Goal: Task Accomplishment & Management: Manage account settings

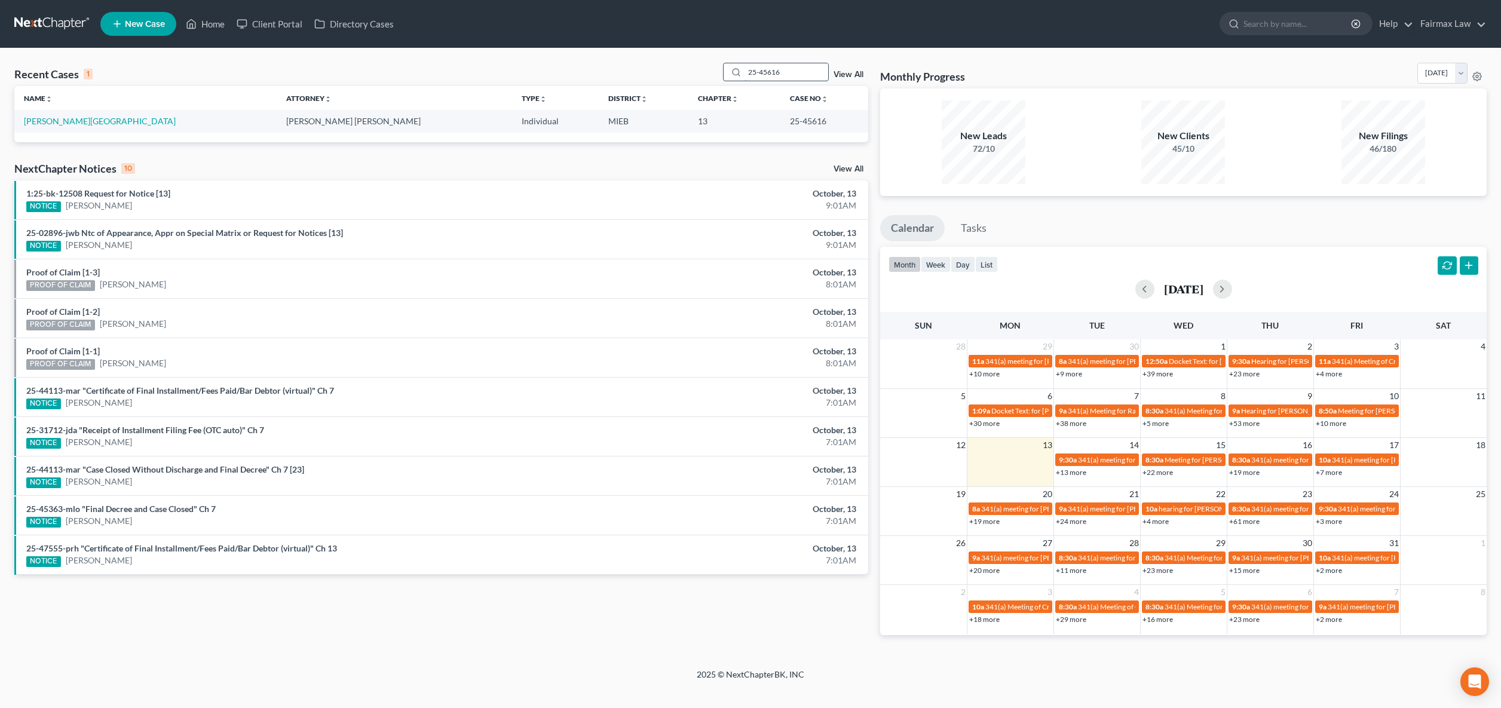
click at [792, 73] on input "25-45616" at bounding box center [787, 71] width 84 height 17
drag, startPoint x: 792, startPoint y: 73, endPoint x: 675, endPoint y: 70, distance: 117.2
click at [690, 70] on div "Recent Cases 1 25-45616 View All" at bounding box center [441, 74] width 854 height 23
type input "47241"
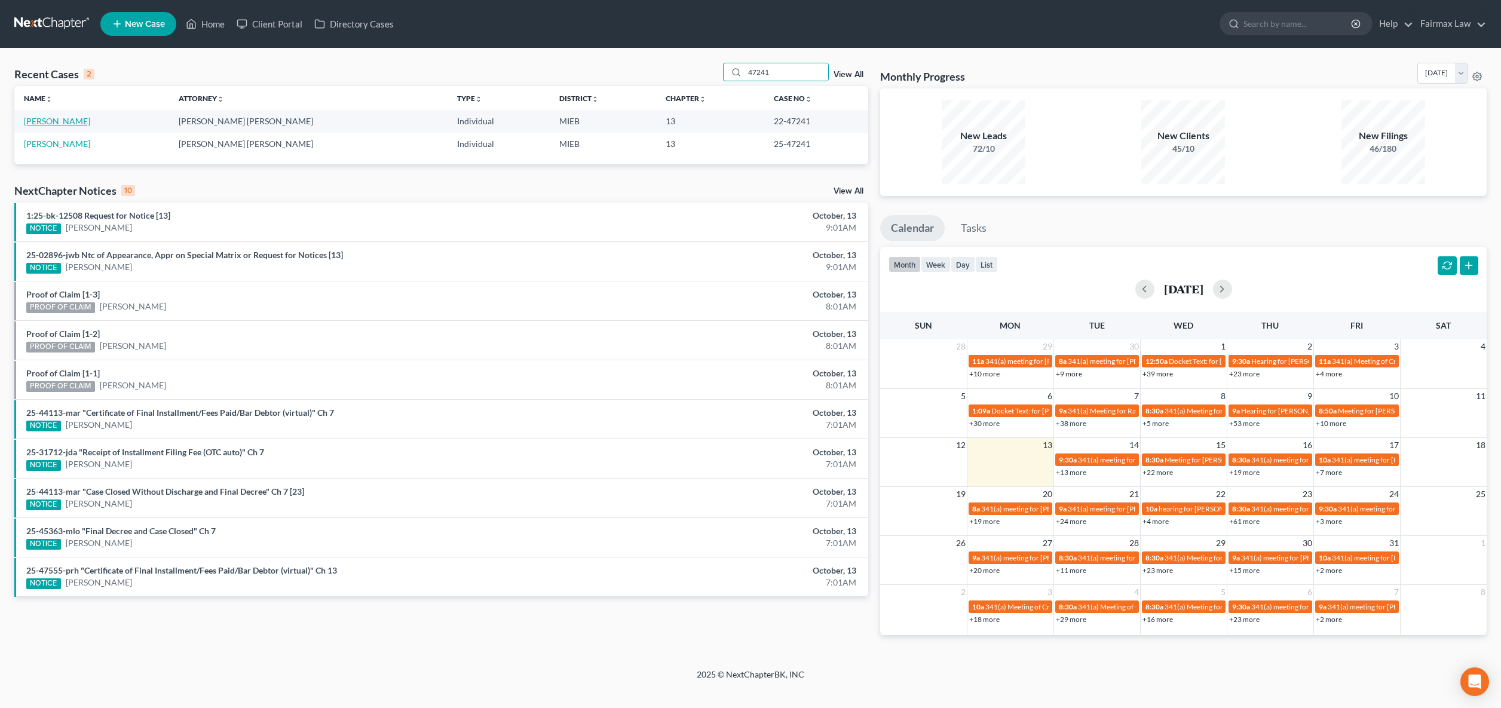
click at [77, 123] on link "[PERSON_NAME]" at bounding box center [57, 121] width 66 height 10
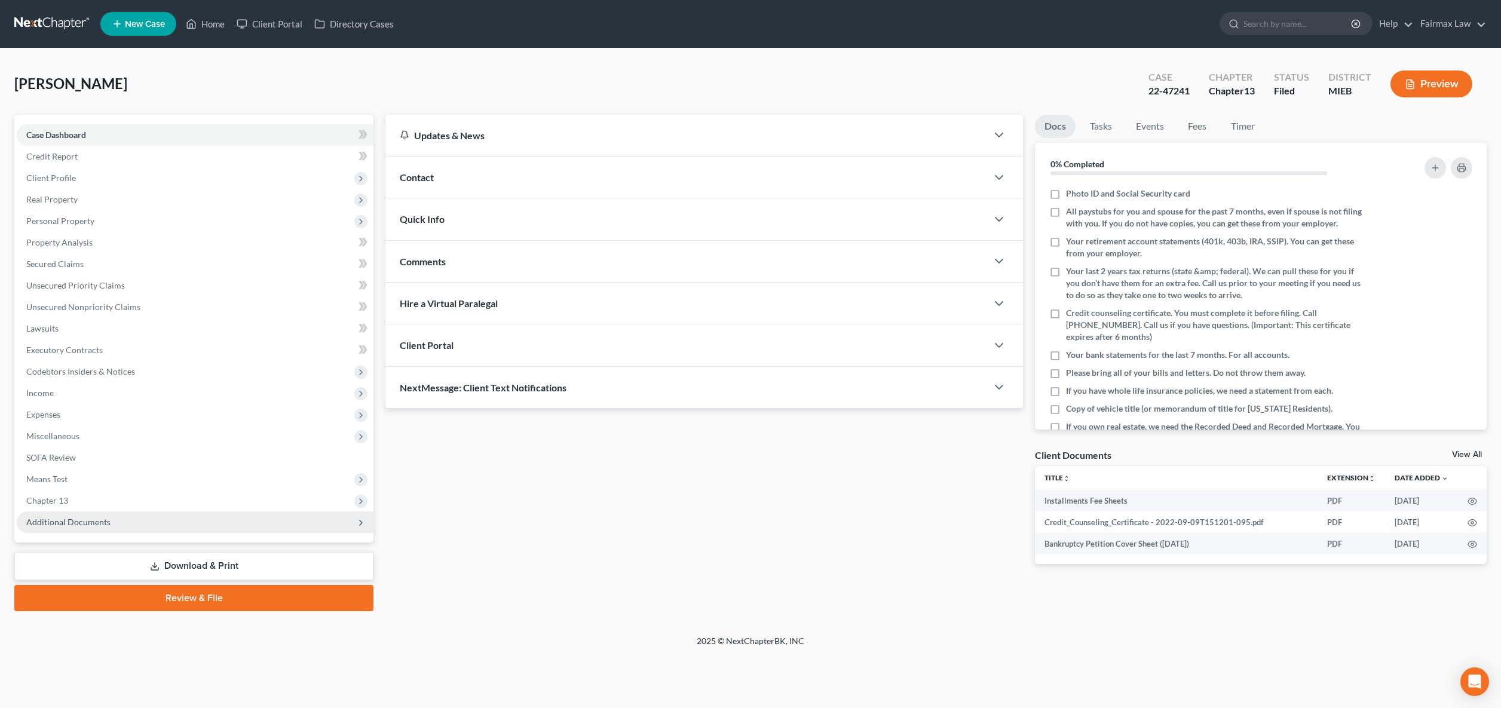
click at [108, 520] on span "Additional Documents" at bounding box center [68, 522] width 84 height 10
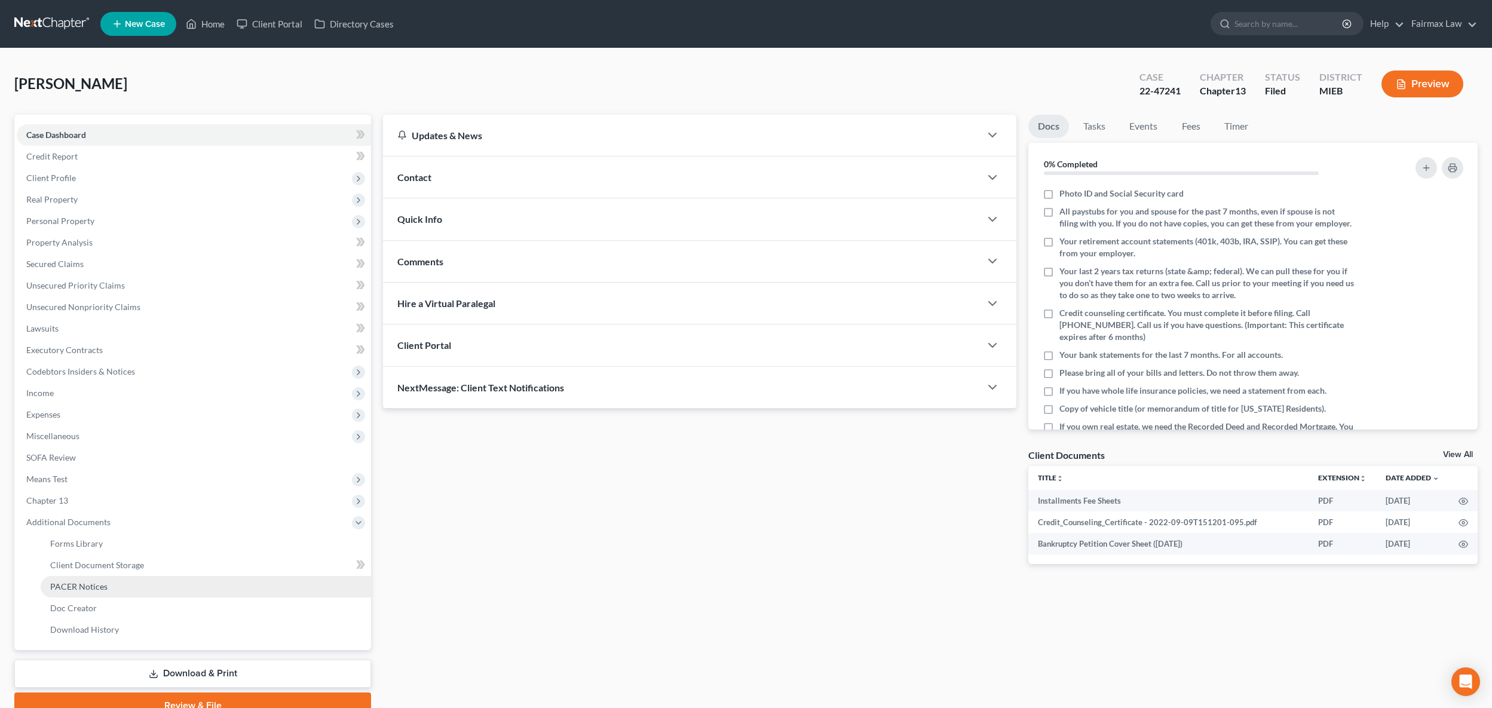
click at [122, 584] on link "PACER Notices" at bounding box center [206, 587] width 330 height 22
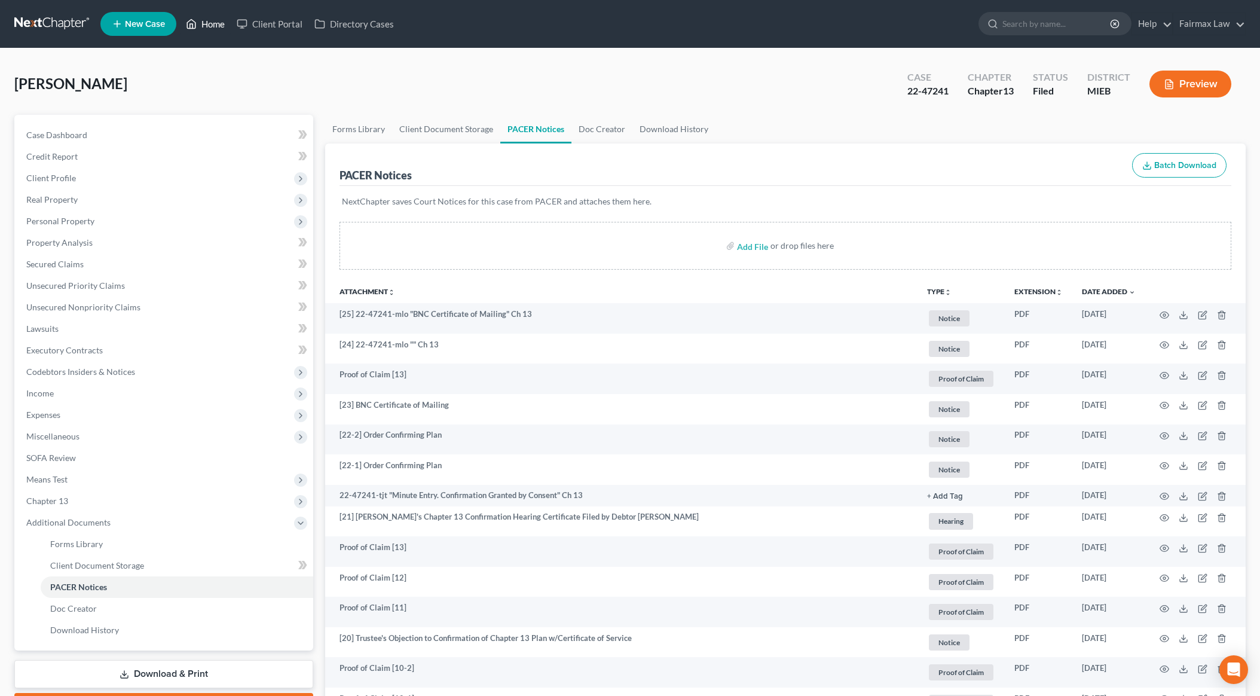
click at [222, 22] on link "Home" at bounding box center [205, 24] width 51 height 22
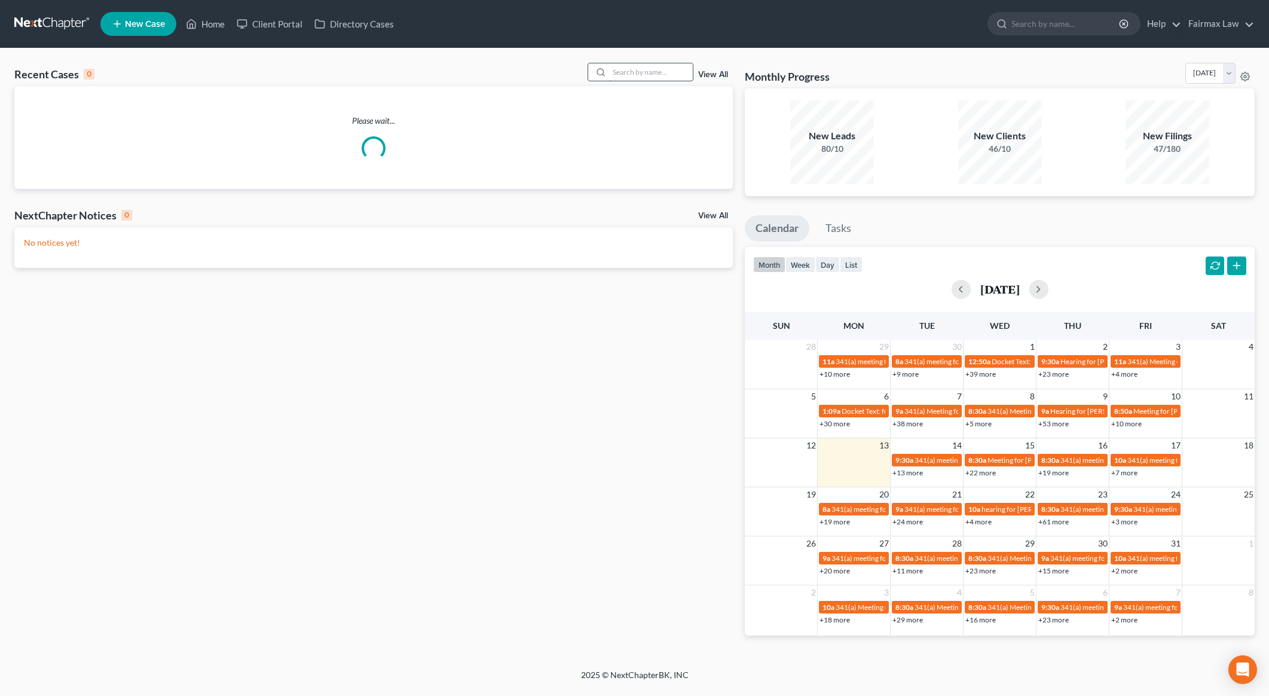
click at [638, 68] on input "search" at bounding box center [651, 71] width 84 height 17
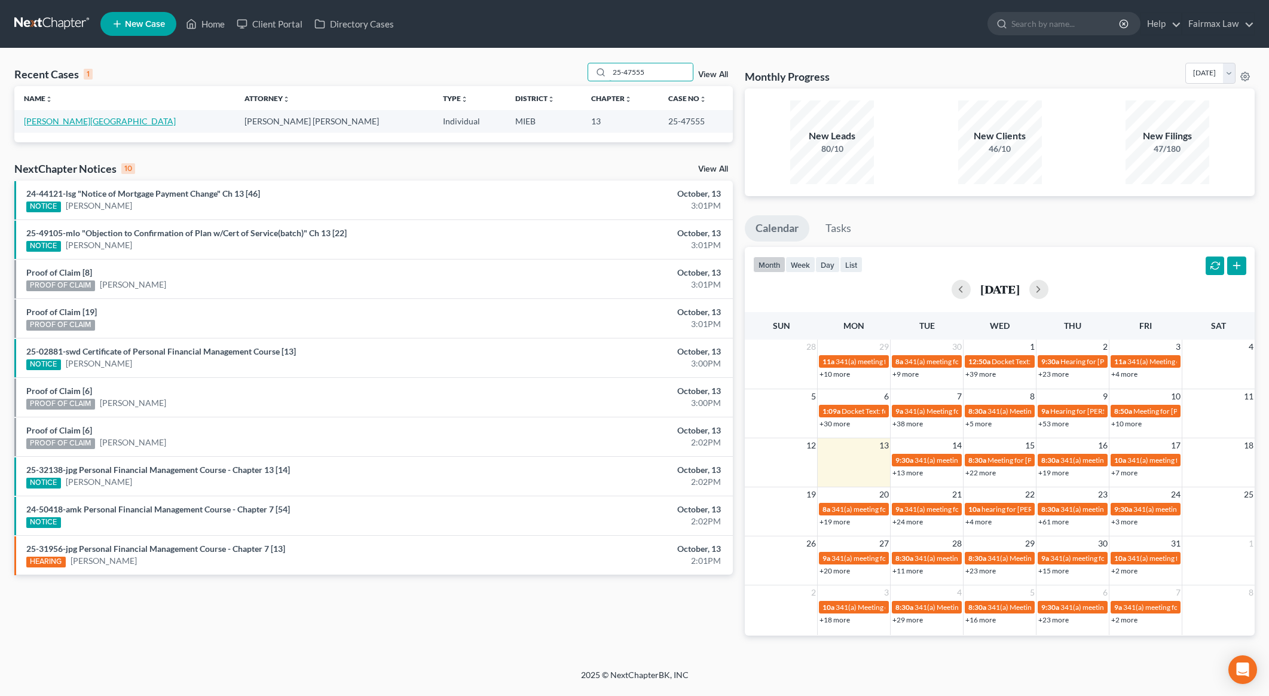
type input "25-47555"
click at [62, 125] on link "[PERSON_NAME][GEOGRAPHIC_DATA]" at bounding box center [100, 121] width 152 height 10
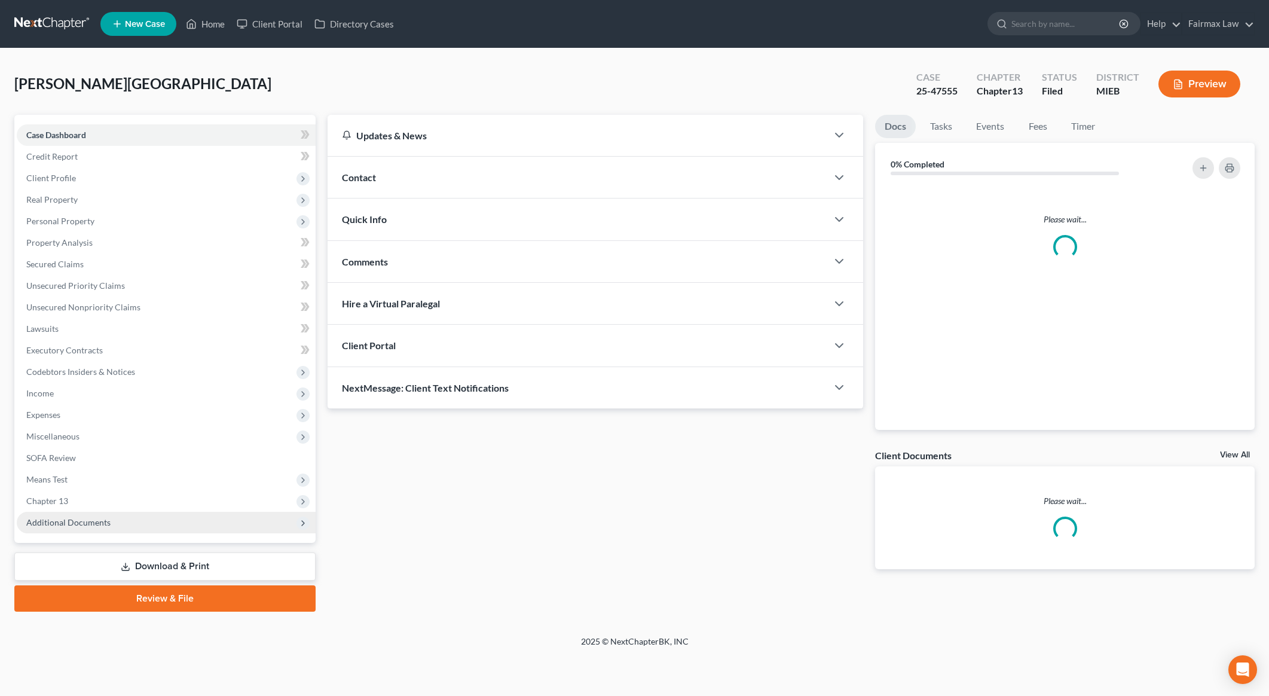
click at [125, 520] on span "Additional Documents" at bounding box center [166, 522] width 299 height 22
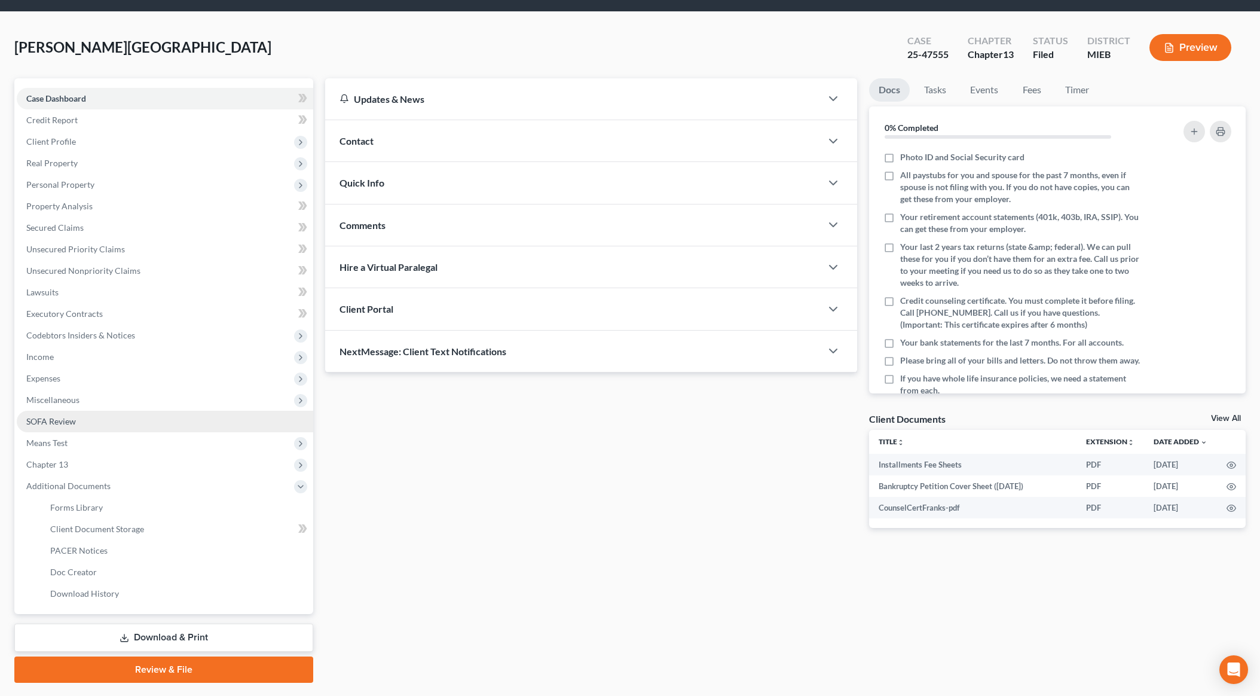
scroll to position [69, 0]
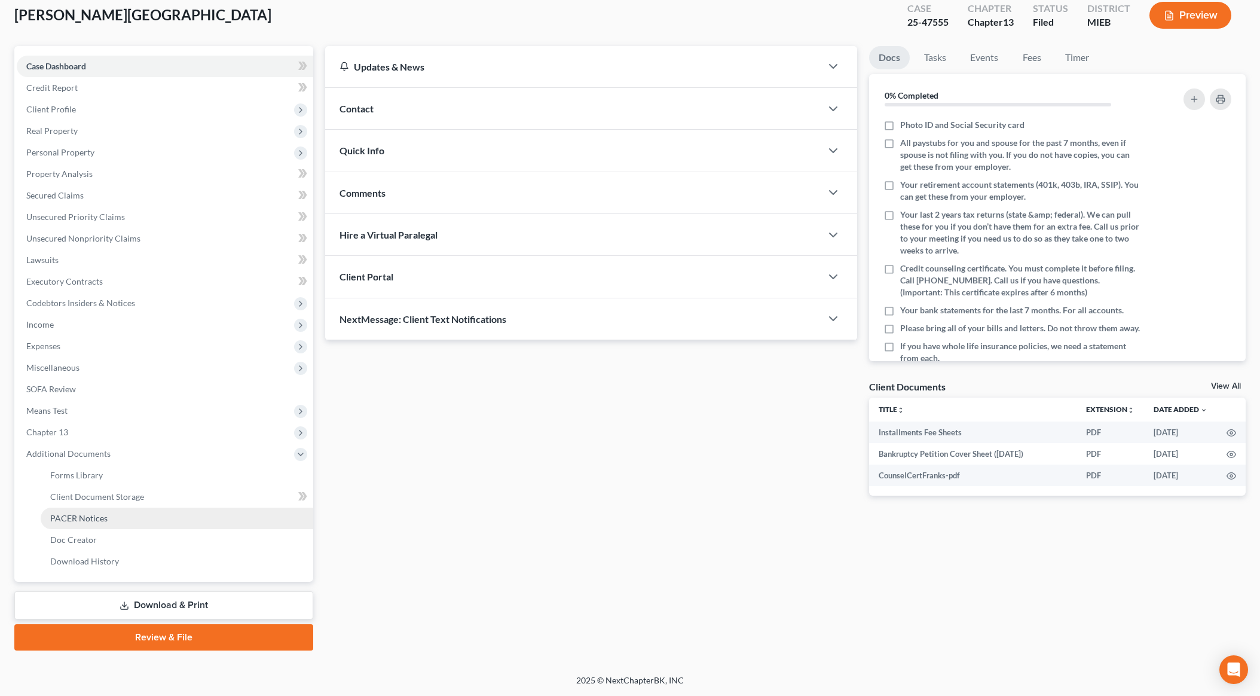
click at [97, 509] on link "PACER Notices" at bounding box center [177, 518] width 272 height 22
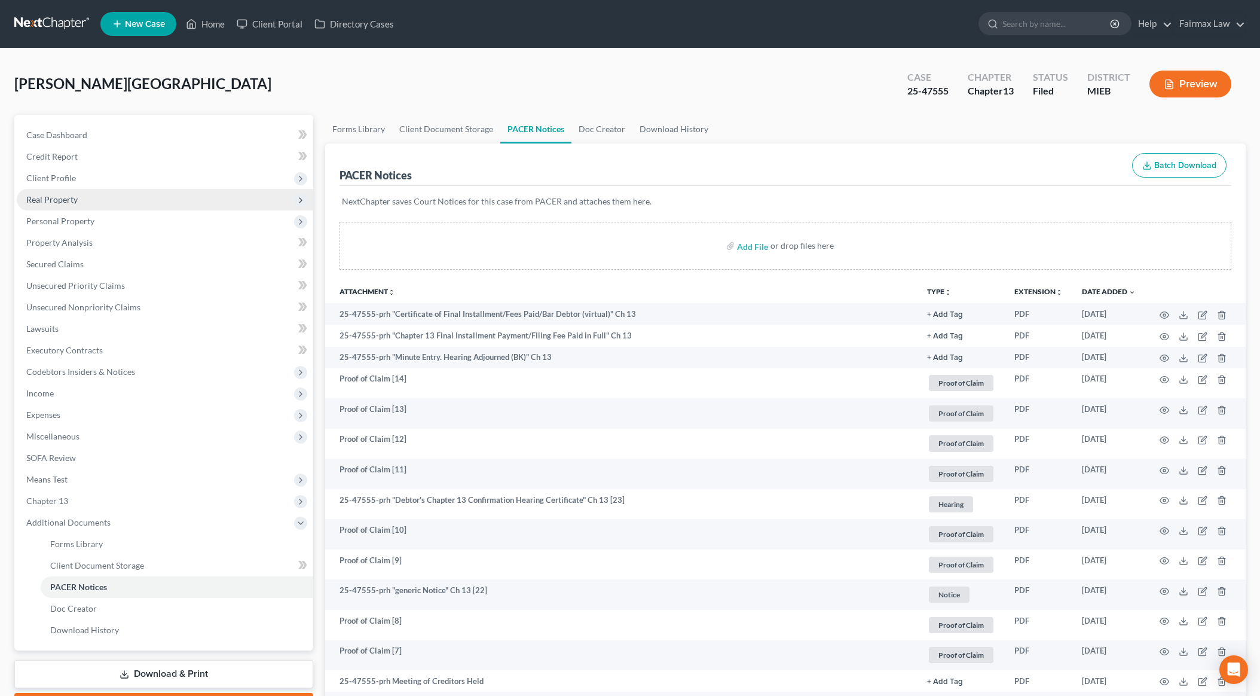
click at [83, 195] on span "Real Property" at bounding box center [165, 200] width 296 height 22
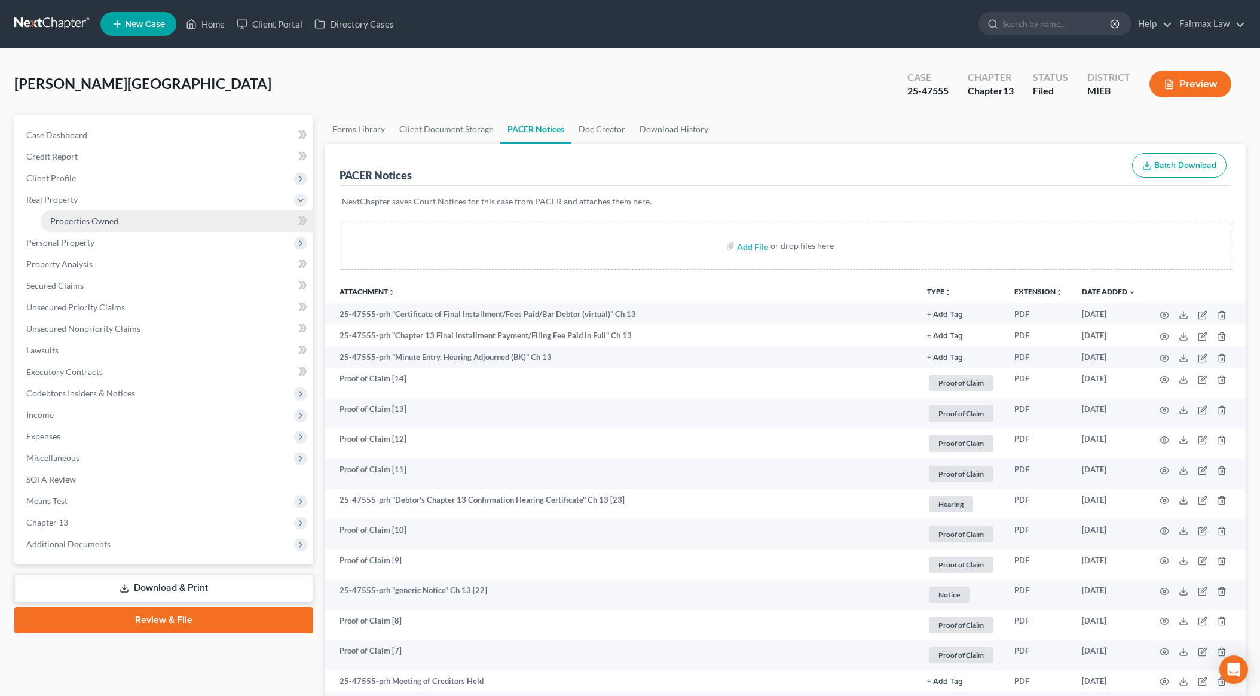
click at [84, 222] on span "Properties Owned" at bounding box center [84, 221] width 68 height 10
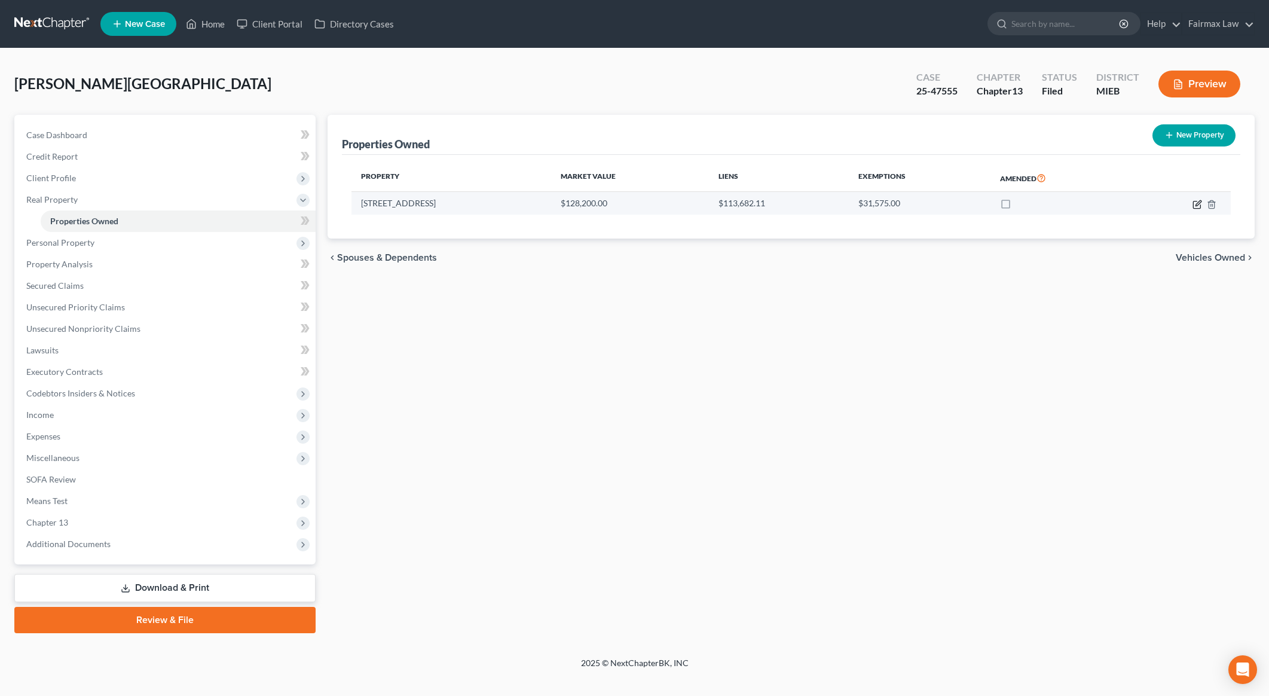
click at [1200, 204] on icon "button" at bounding box center [1197, 205] width 10 height 10
select select "23"
select select "0"
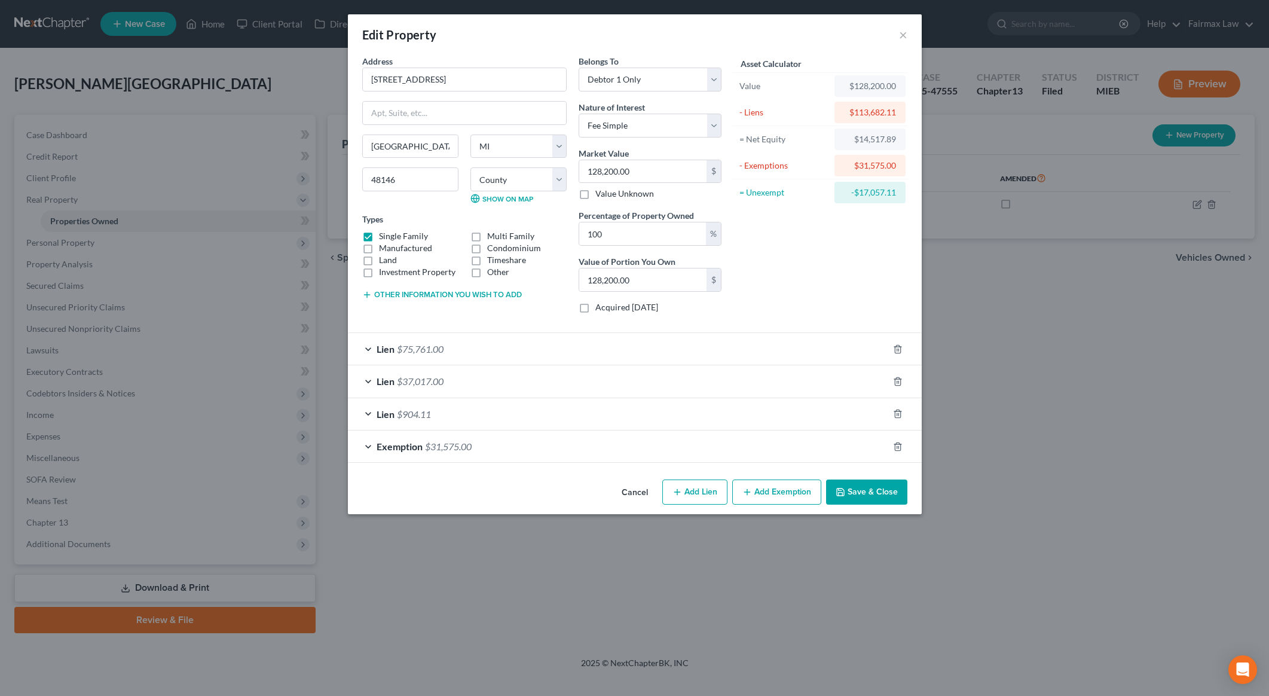
click at [664, 351] on div "Lien $75,761.00" at bounding box center [618, 349] width 540 height 32
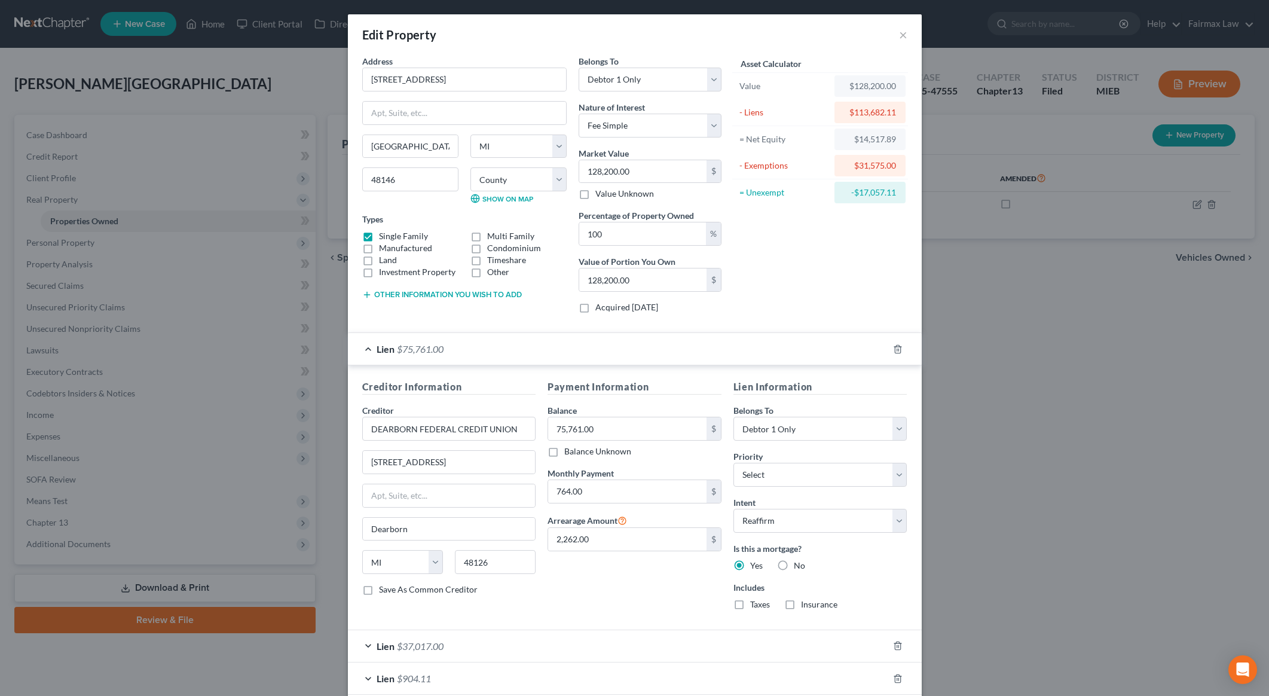
scroll to position [97, 0]
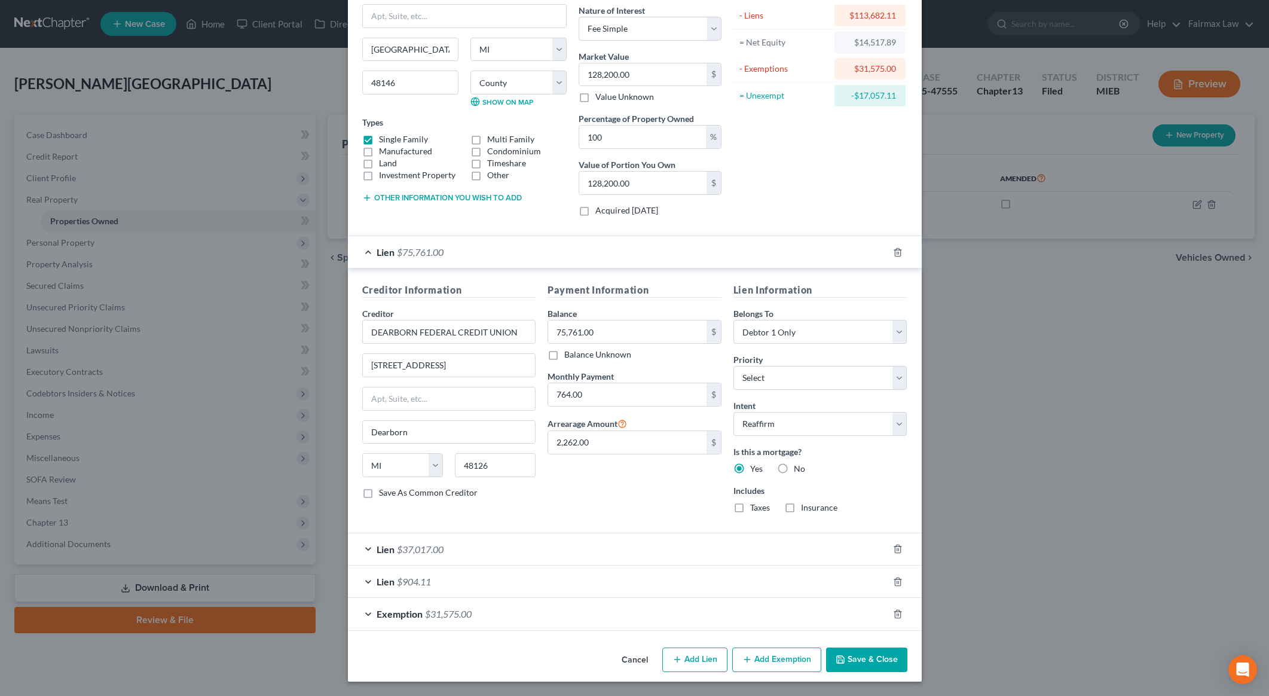
click at [489, 552] on div "Lien $37,017.00" at bounding box center [618, 549] width 540 height 32
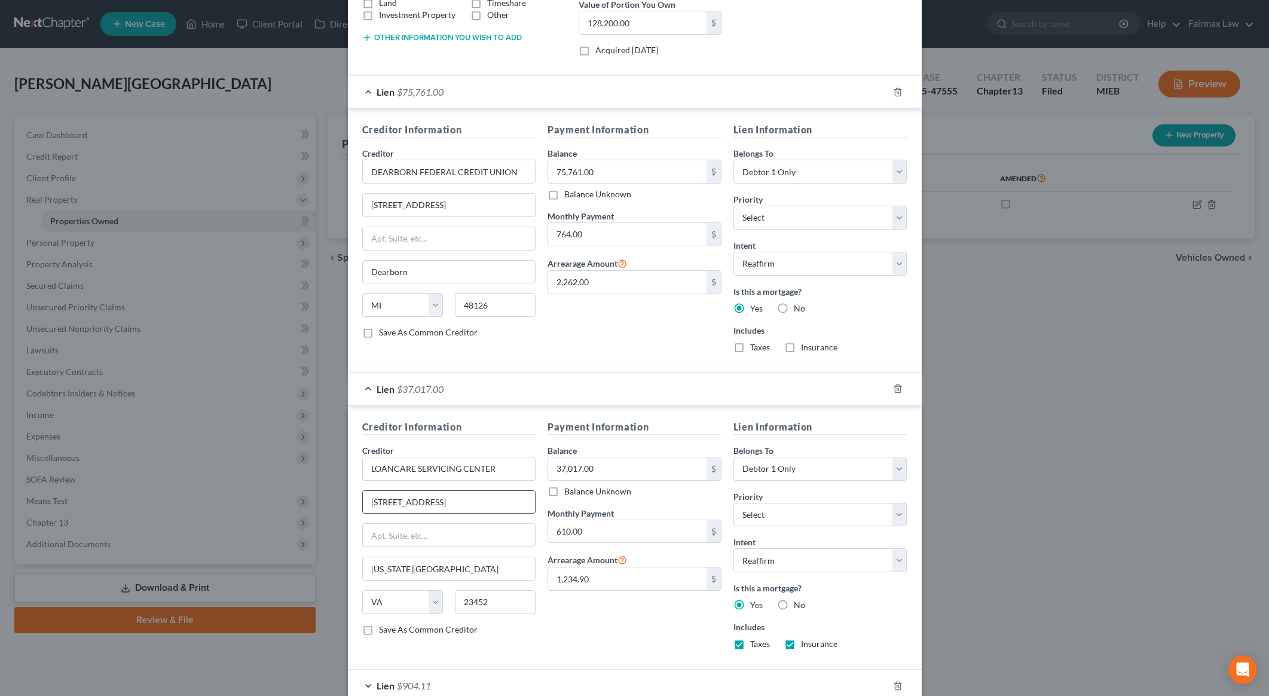
scroll to position [362, 0]
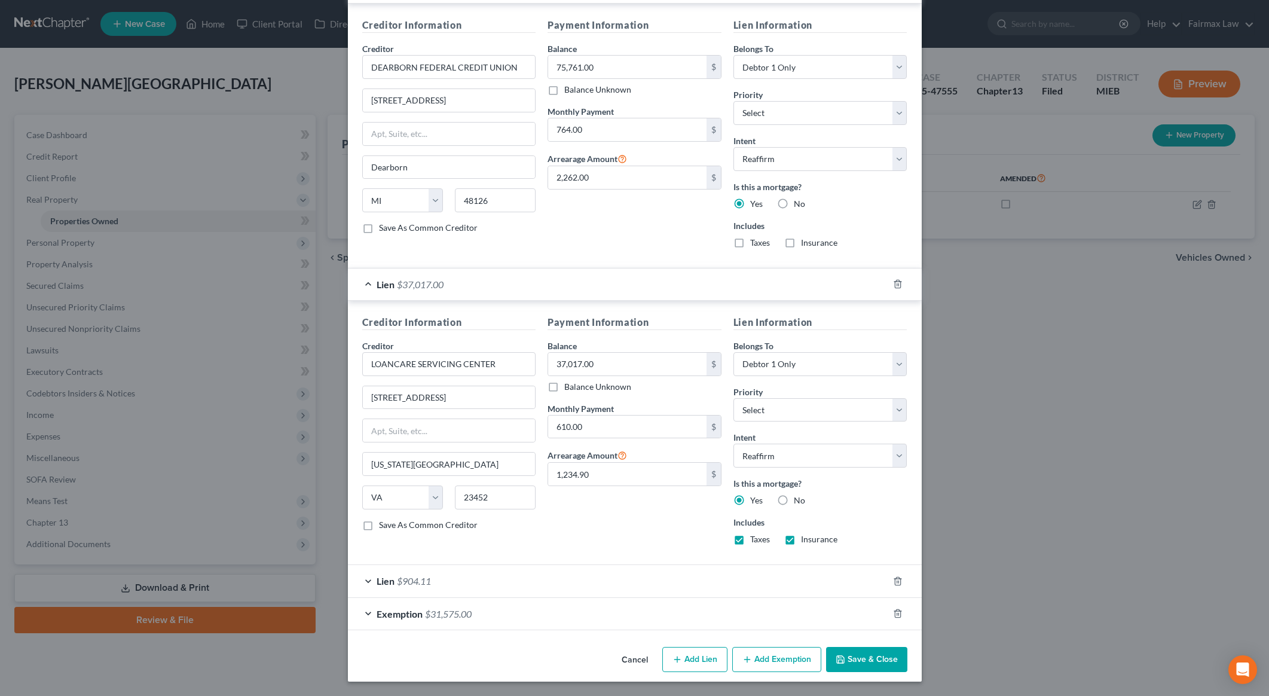
click at [448, 576] on div "Lien $904.11" at bounding box center [618, 581] width 540 height 32
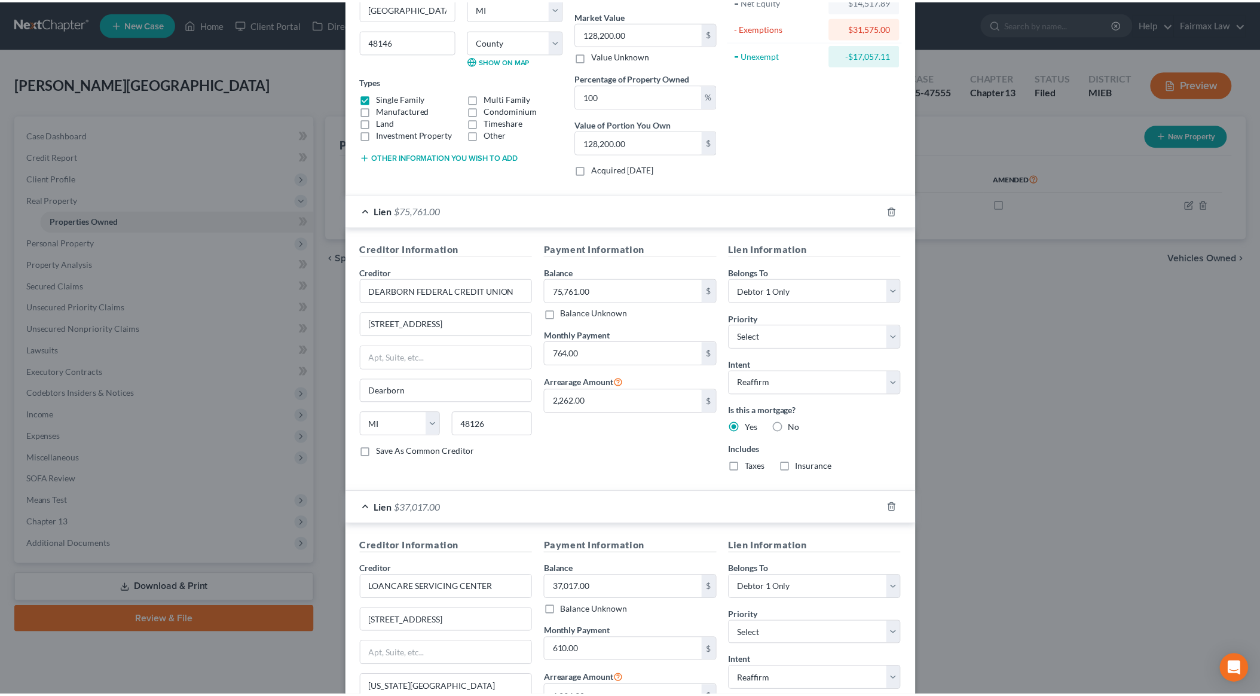
scroll to position [0, 0]
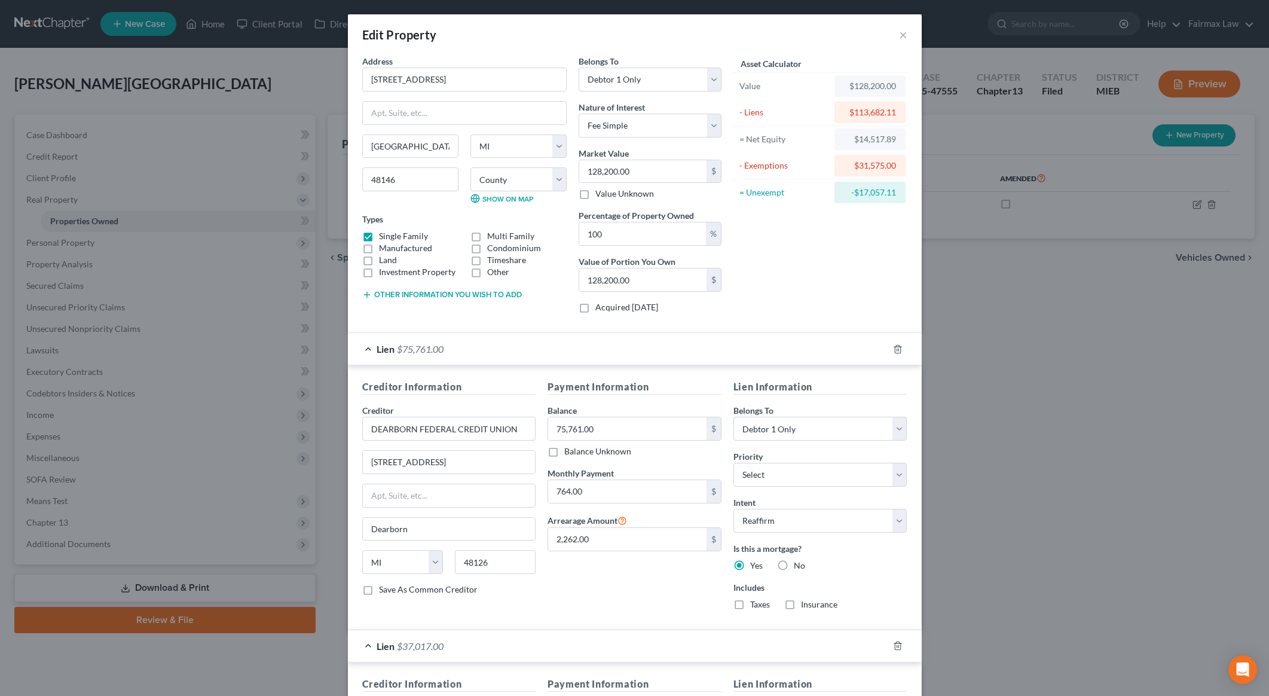
click at [905, 35] on div "Edit Property ×" at bounding box center [635, 34] width 574 height 41
click at [900, 35] on button "×" at bounding box center [903, 34] width 8 height 14
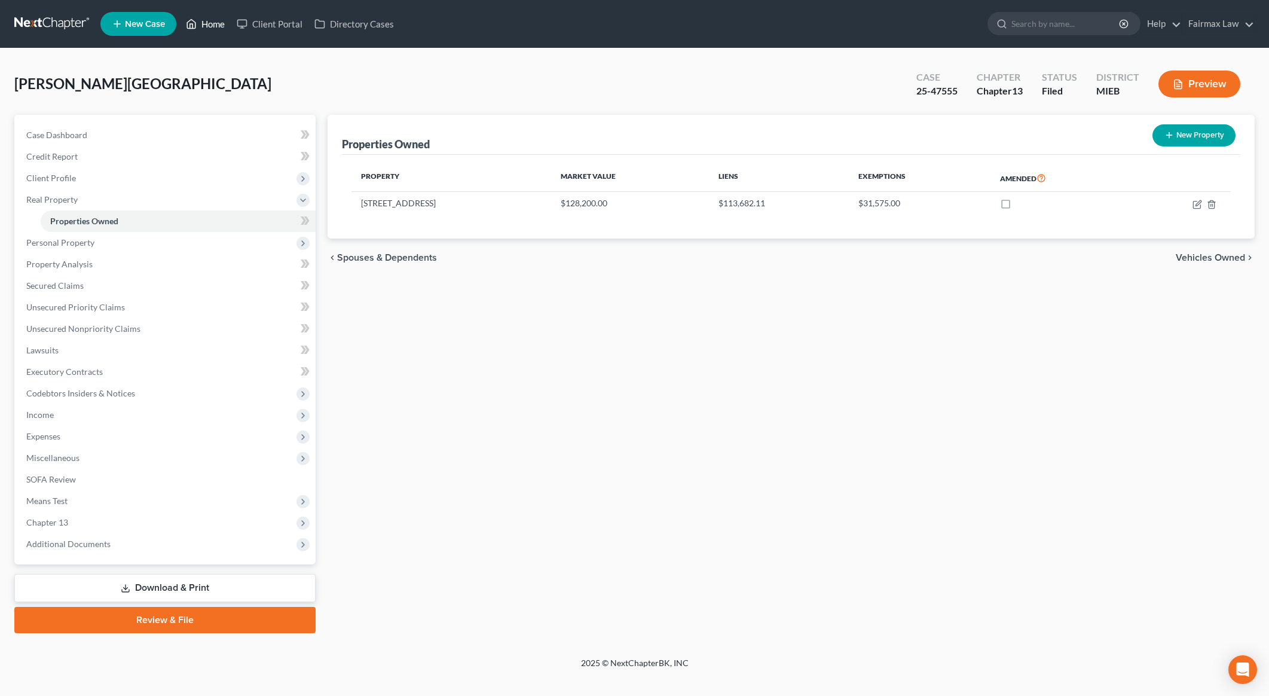
click at [213, 22] on link "Home" at bounding box center [205, 24] width 51 height 22
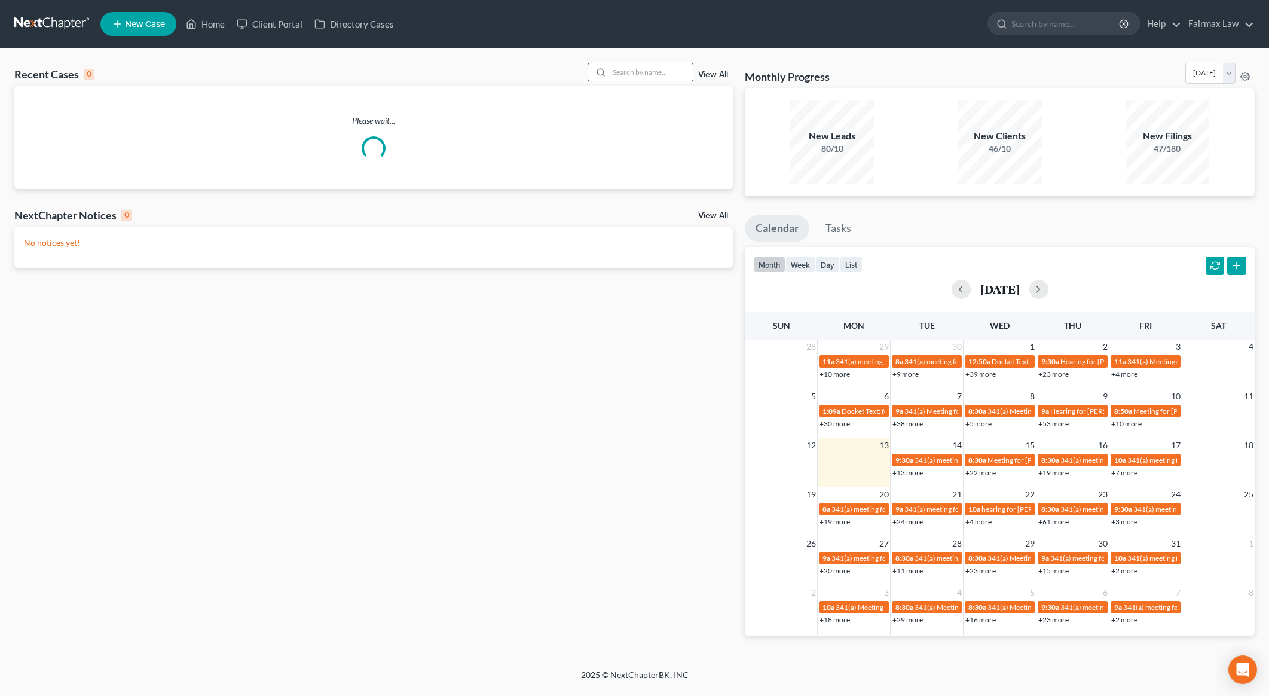
click at [609, 75] on div at bounding box center [599, 71] width 22 height 17
click at [624, 74] on input "search" at bounding box center [651, 71] width 84 height 17
paste input "25-30807"
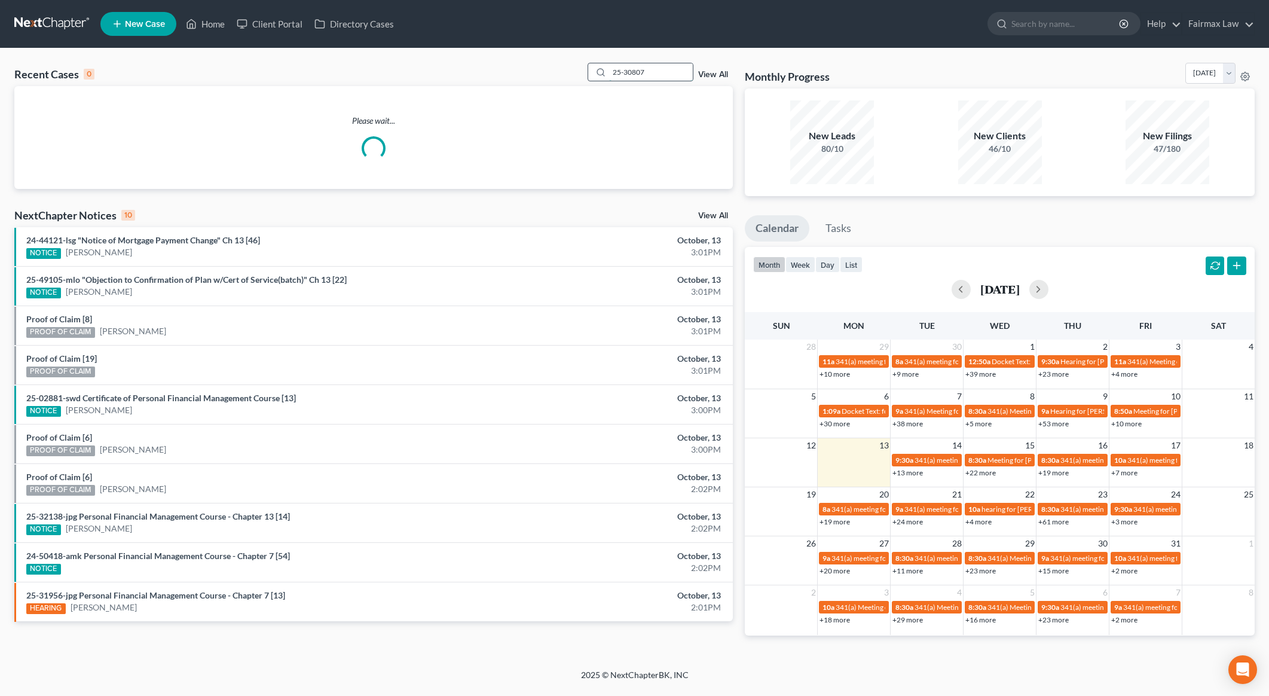
type input "25-30807"
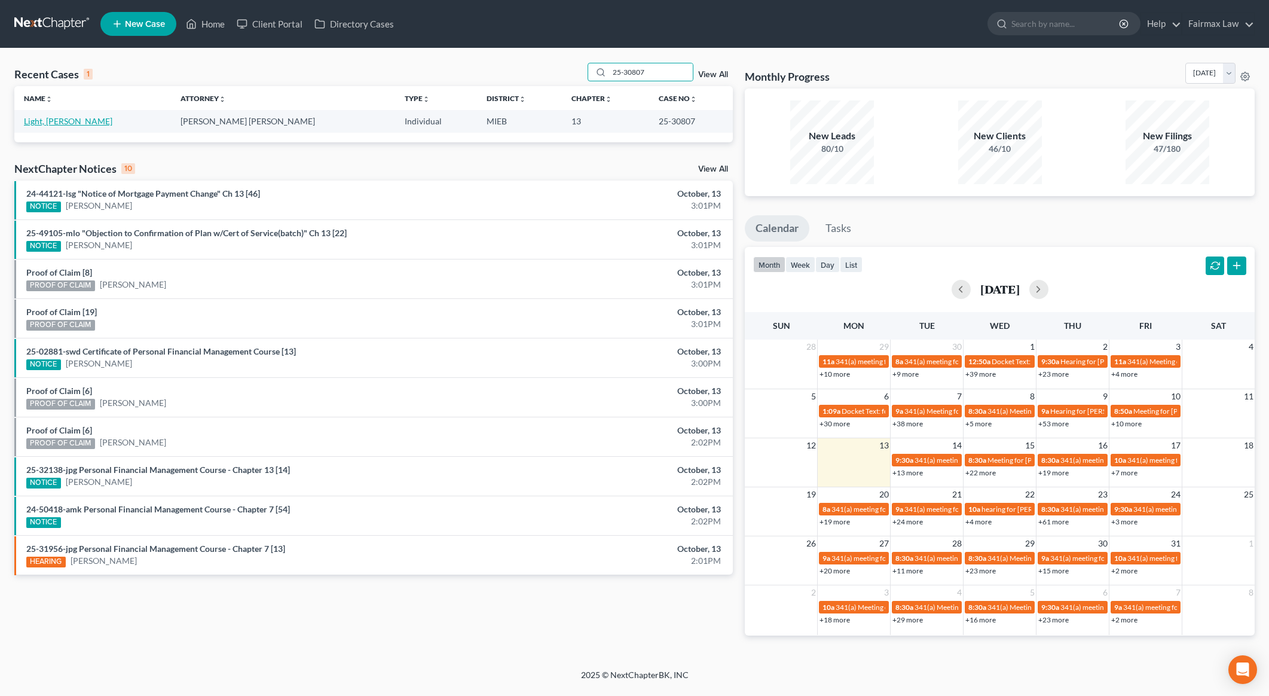
click at [50, 119] on link "Light, [PERSON_NAME]" at bounding box center [68, 121] width 88 height 10
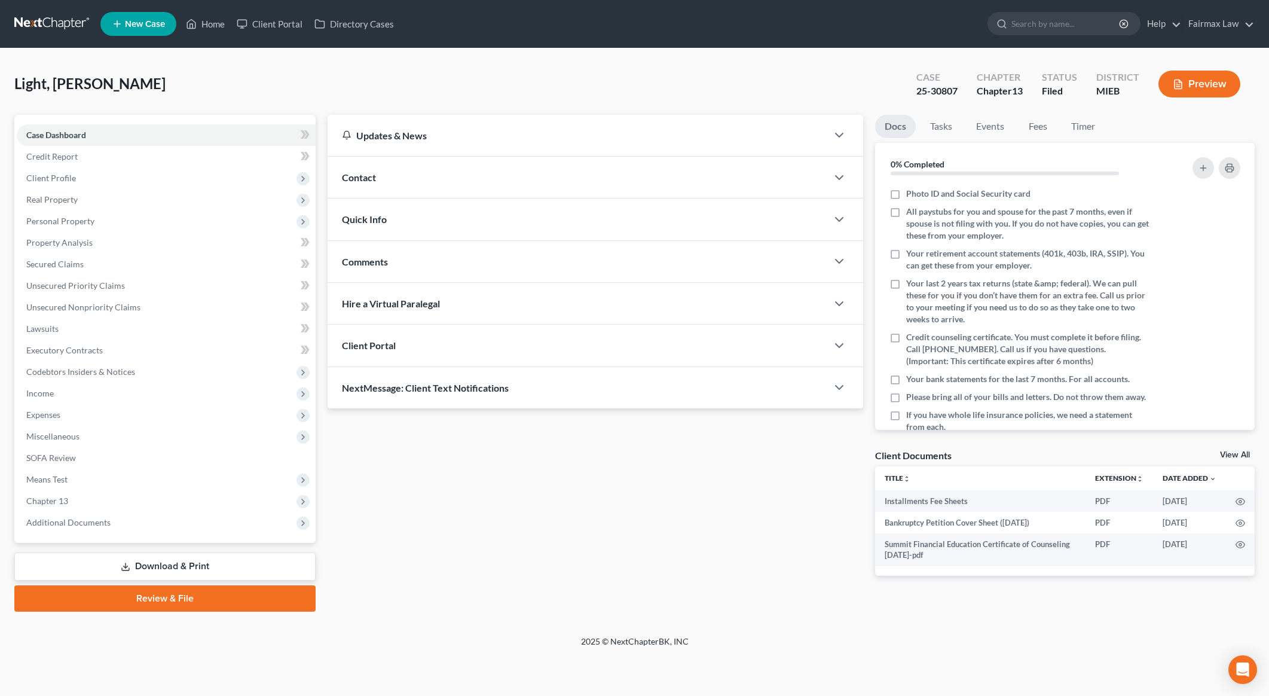
click at [90, 536] on div "Case Dashboard Payments Invoices Payments Payments Credit Report Client Profile…" at bounding box center [164, 329] width 301 height 428
click at [91, 526] on span "Additional Documents" at bounding box center [68, 522] width 84 height 10
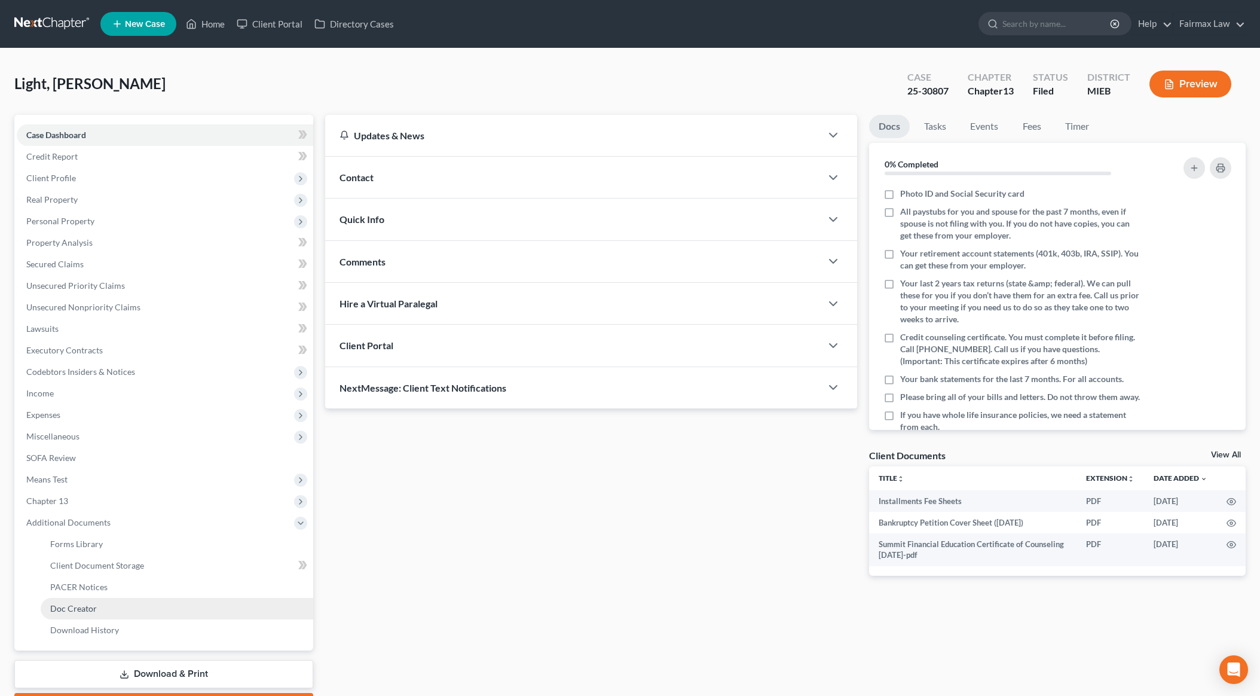
click at [109, 598] on link "Doc Creator" at bounding box center [177, 609] width 272 height 22
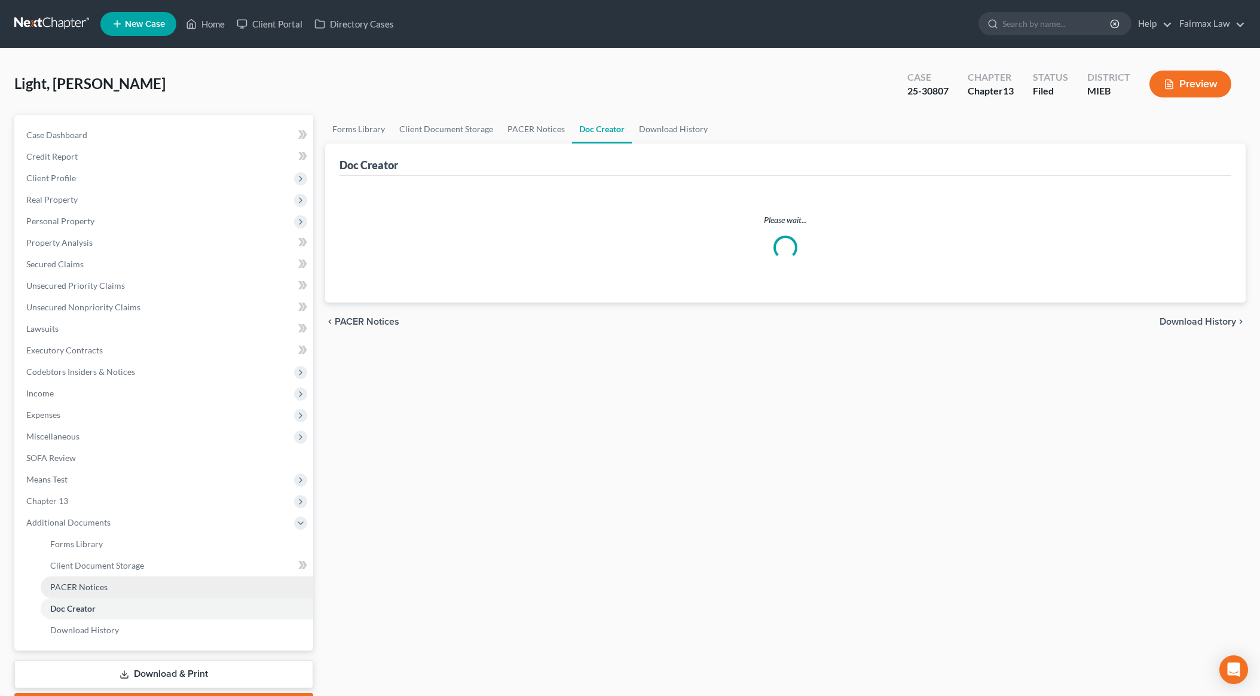
click at [108, 592] on link "PACER Notices" at bounding box center [177, 587] width 272 height 22
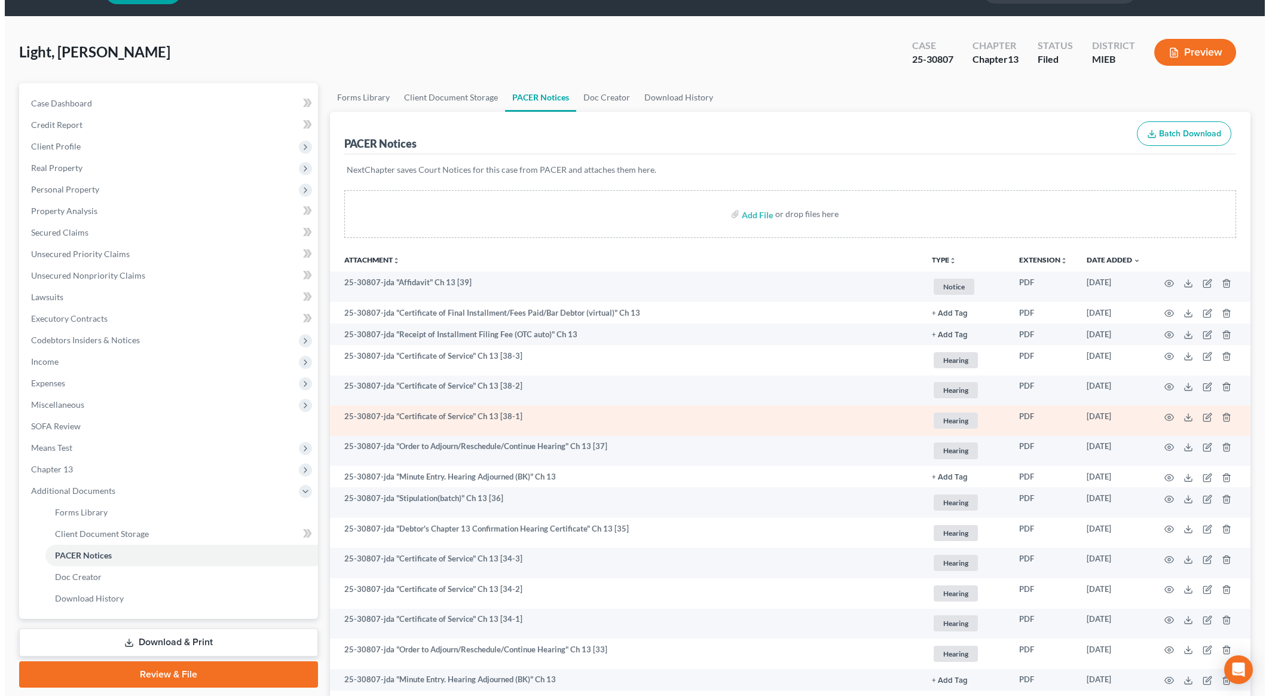
scroll to position [82, 0]
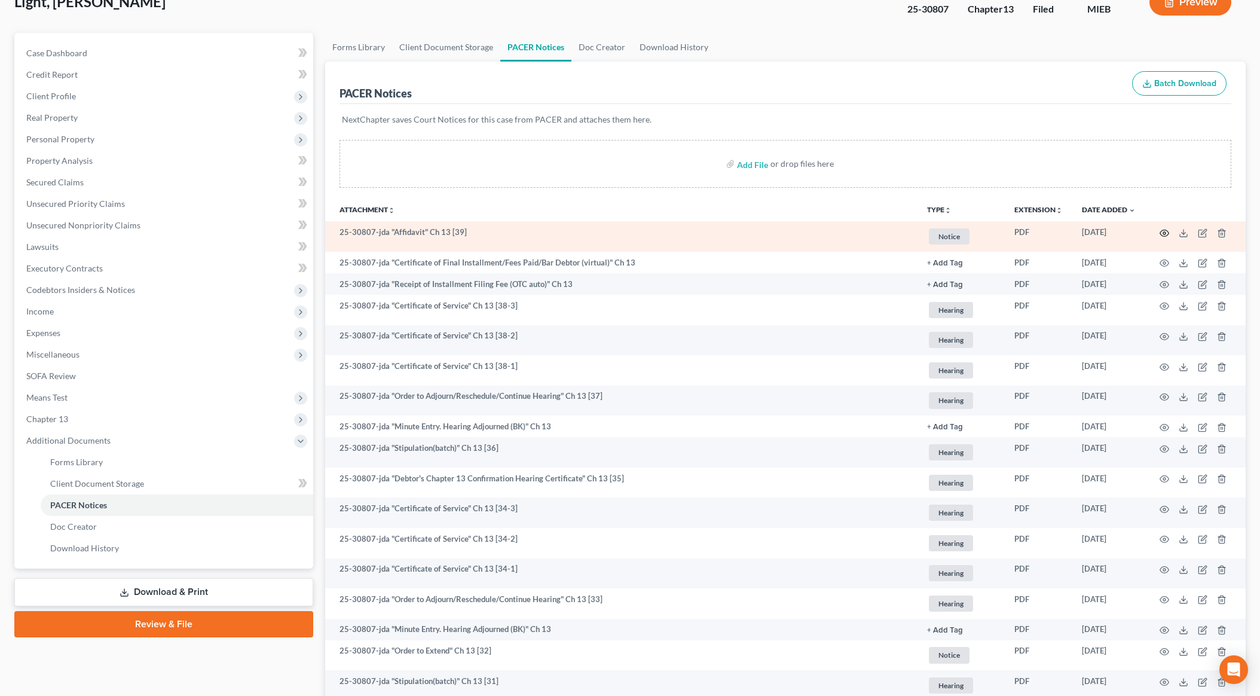
click at [1162, 232] on icon "button" at bounding box center [1164, 233] width 10 height 10
